Goal: Check status: Check status

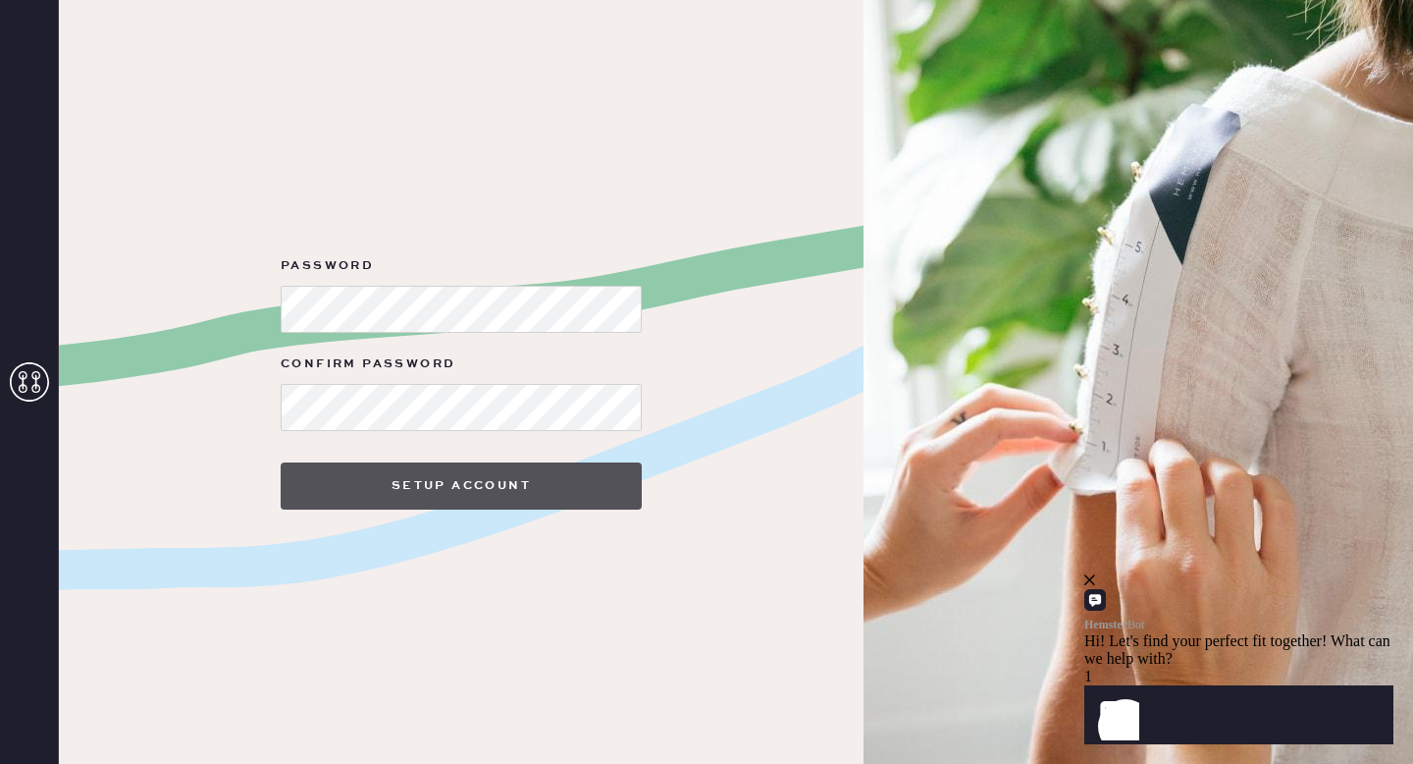
click at [576, 474] on button "Setup Account" at bounding box center [461, 485] width 361 height 47
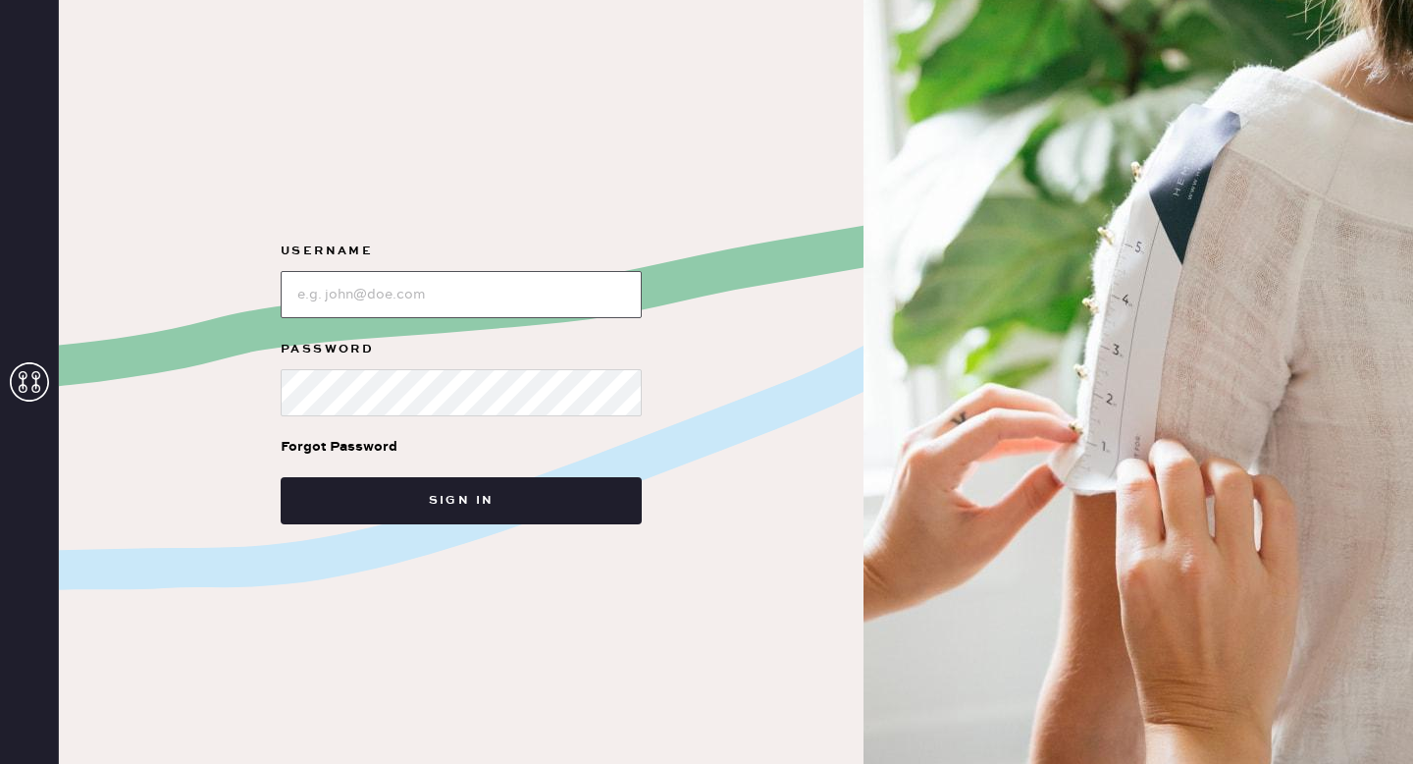
click at [565, 311] on input "loginName" at bounding box center [461, 294] width 361 height 47
type input "[EMAIL_ADDRESS][DOMAIN_NAME]"
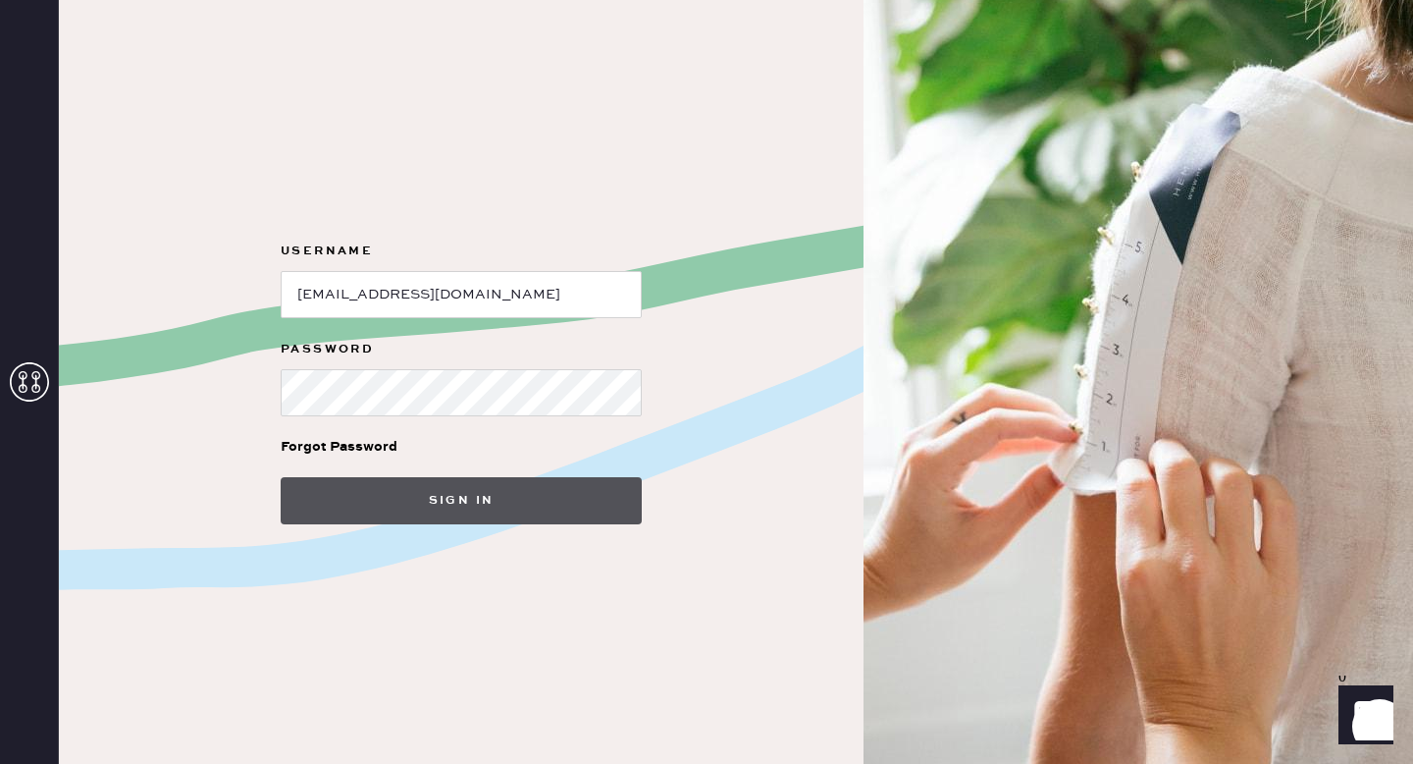
click at [569, 484] on button "Sign in" at bounding box center [461, 500] width 361 height 47
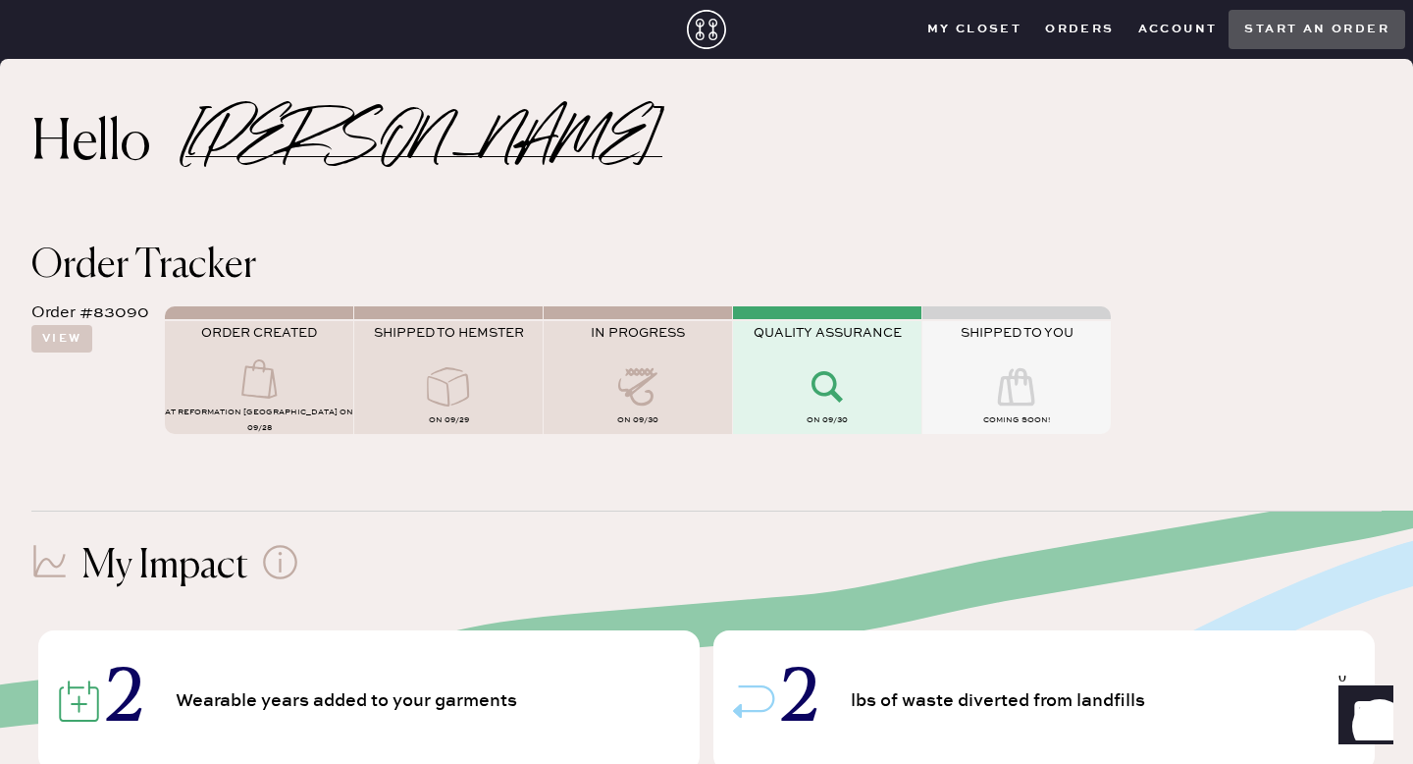
click at [806, 371] on icon at bounding box center [827, 386] width 79 height 39
click at [820, 368] on icon at bounding box center [827, 386] width 79 height 39
click at [729, 384] on div at bounding box center [638, 388] width 188 height 43
click at [804, 385] on icon at bounding box center [827, 386] width 79 height 39
click at [972, 39] on closet "My Closet" at bounding box center [975, 29] width 119 height 29
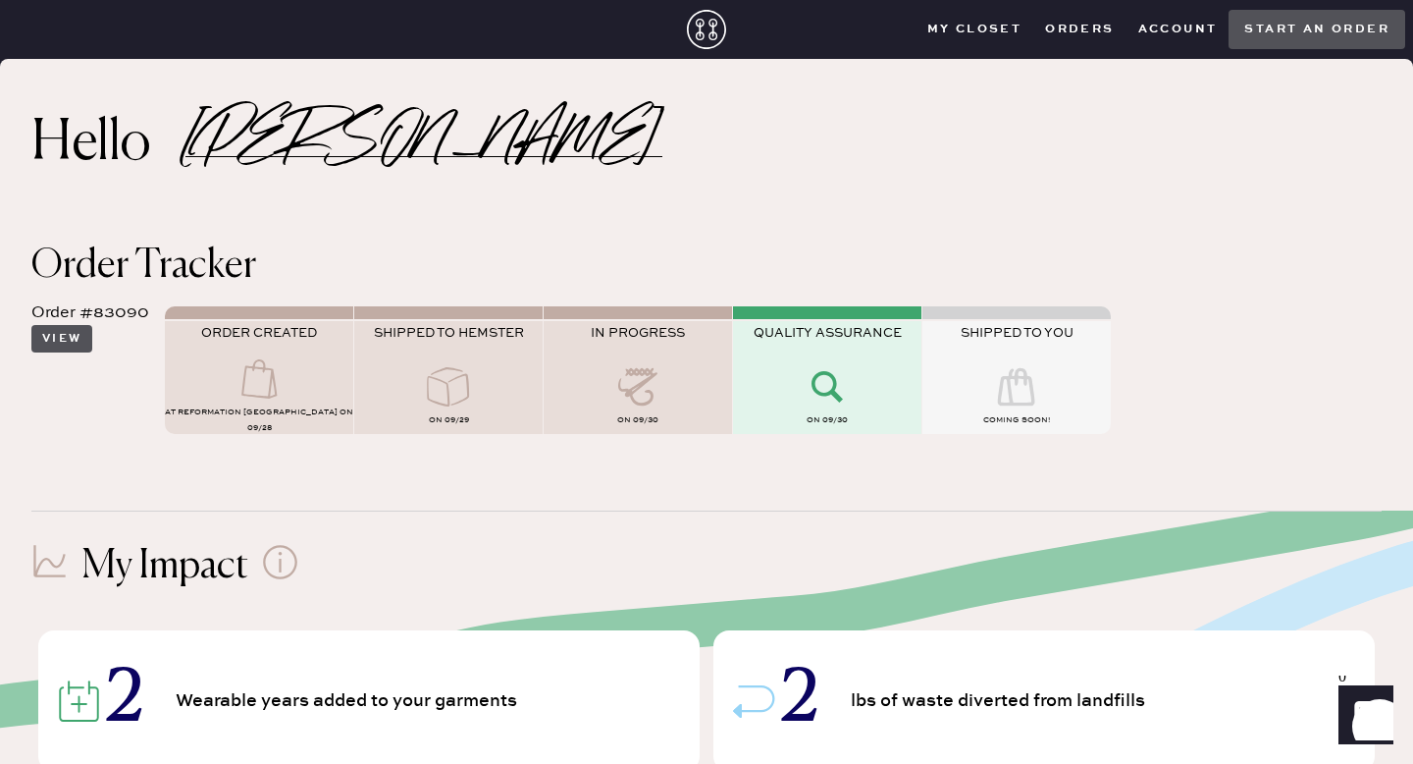
click at [65, 345] on button "View" at bounding box center [61, 338] width 61 height 27
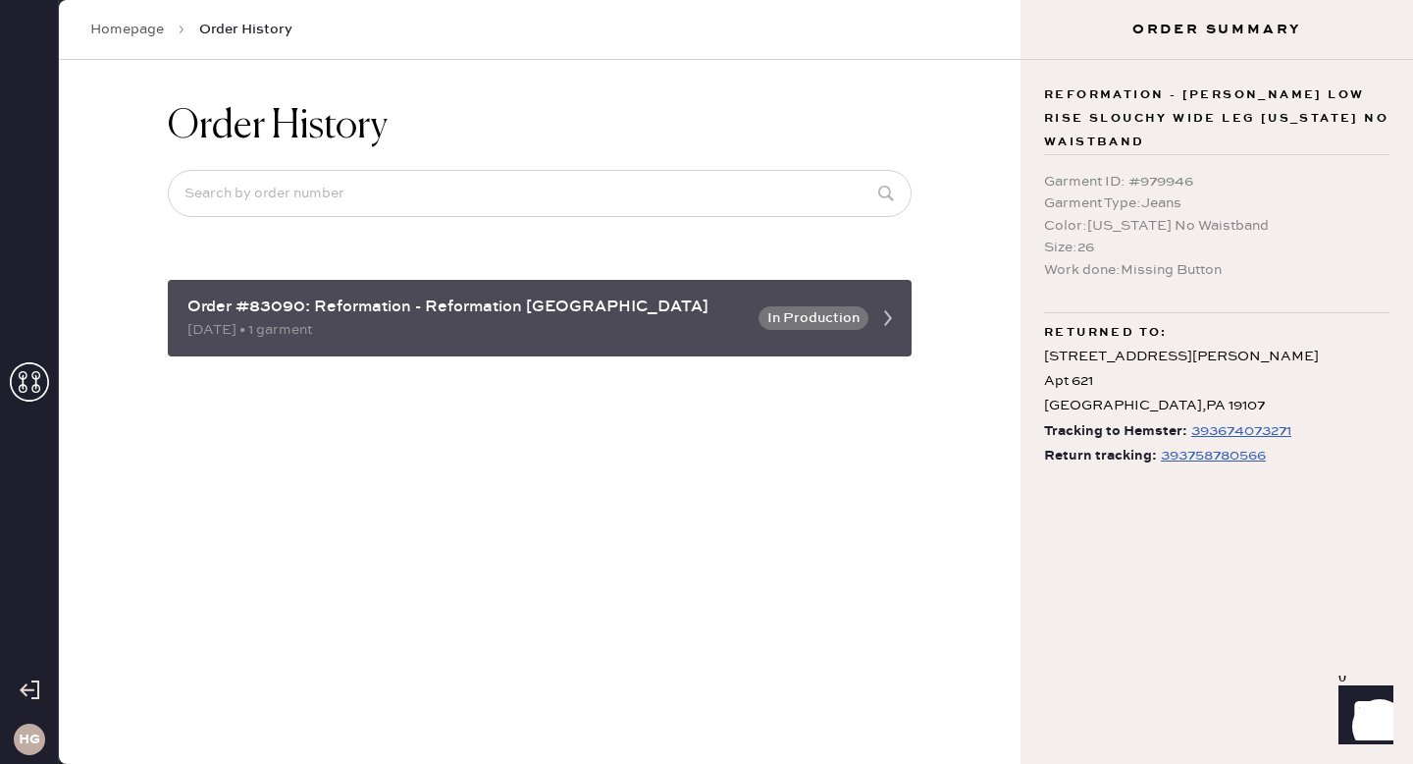
click at [797, 330] on div "Order #83090: Reformation - Reformation [GEOGRAPHIC_DATA] [DATE] • 1 garment In…" at bounding box center [540, 318] width 744 height 77
click at [891, 313] on icon at bounding box center [888, 317] width 39 height 39
click at [841, 355] on div "Order #83090: Reformation - Reformation [GEOGRAPHIC_DATA] [DATE] • 1 garment In…" at bounding box center [540, 318] width 744 height 77
